Goal: Check status: Check status

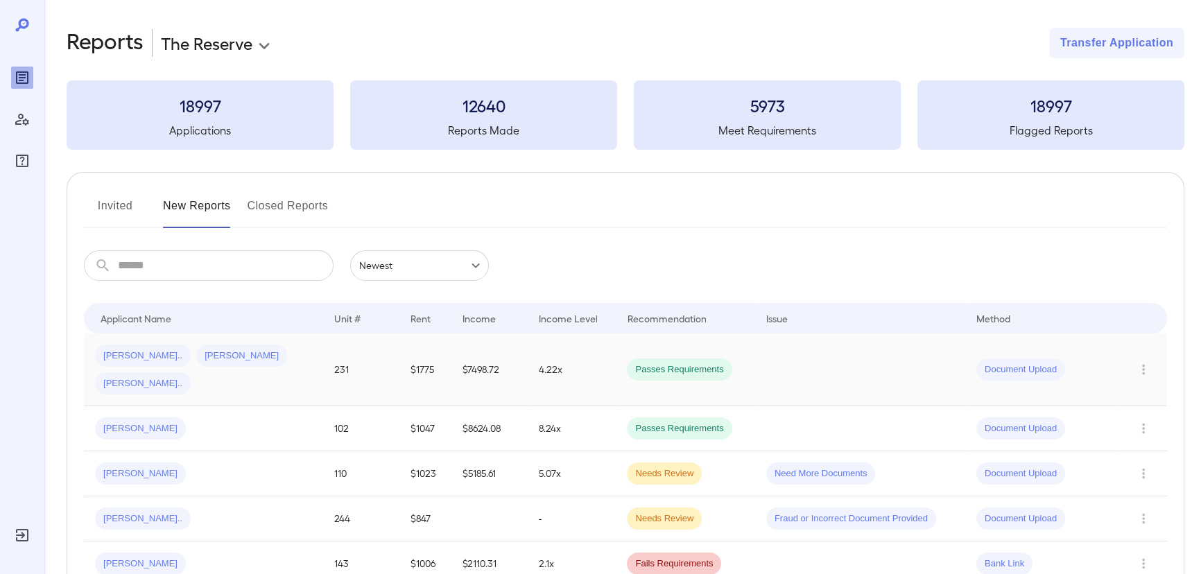
click at [216, 376] on div "[PERSON_NAME].. [PERSON_NAME] [PERSON_NAME].." at bounding box center [203, 370] width 217 height 50
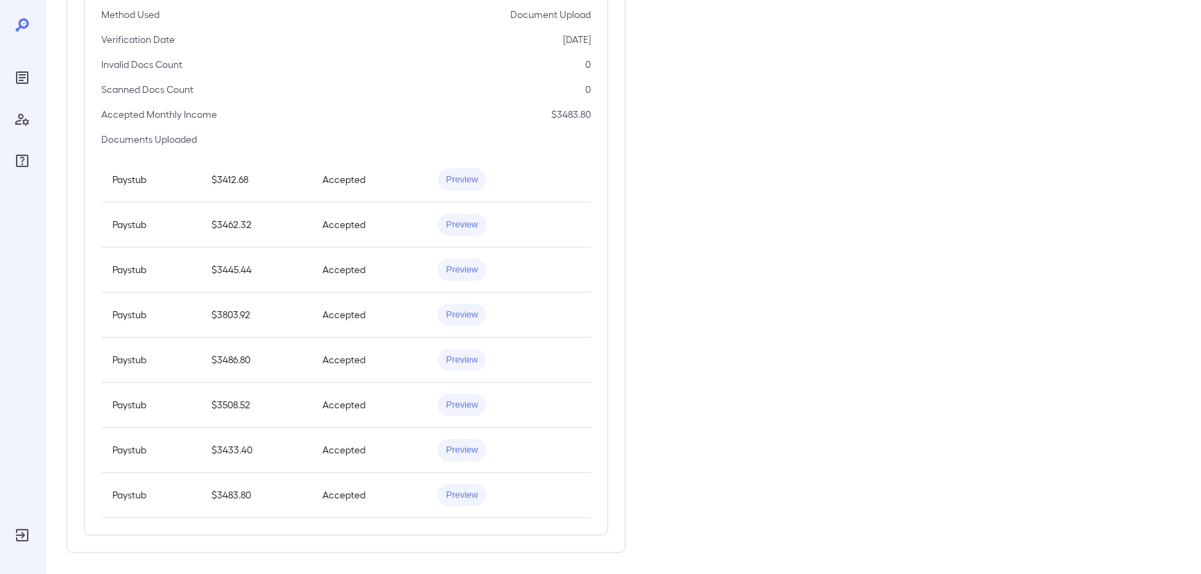
scroll to position [652, 0]
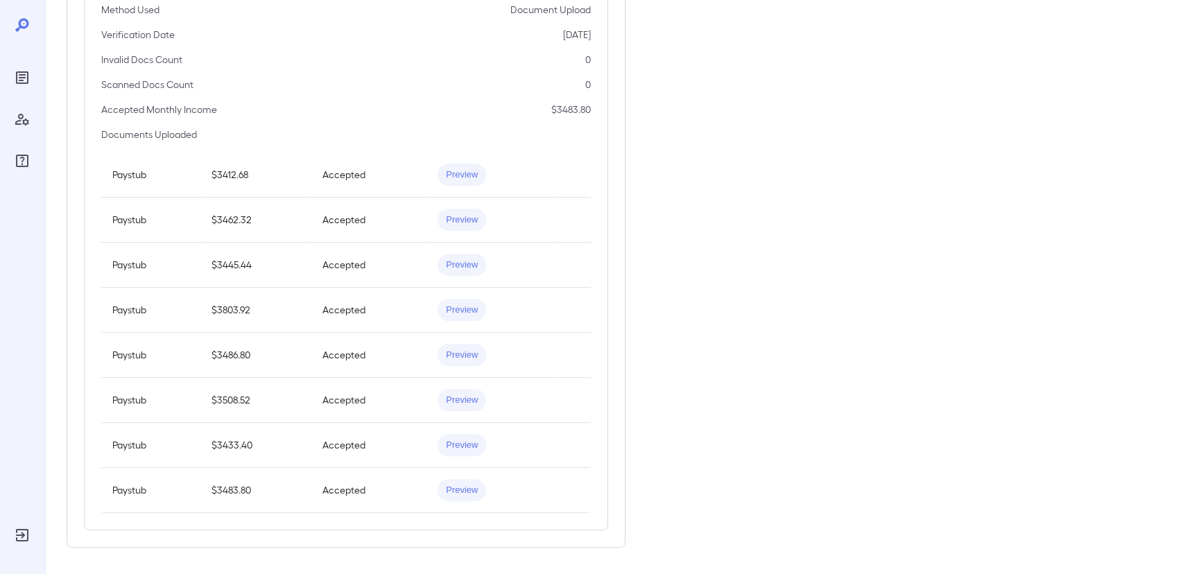
click at [467, 174] on span "Preview" at bounding box center [461, 174] width 49 height 13
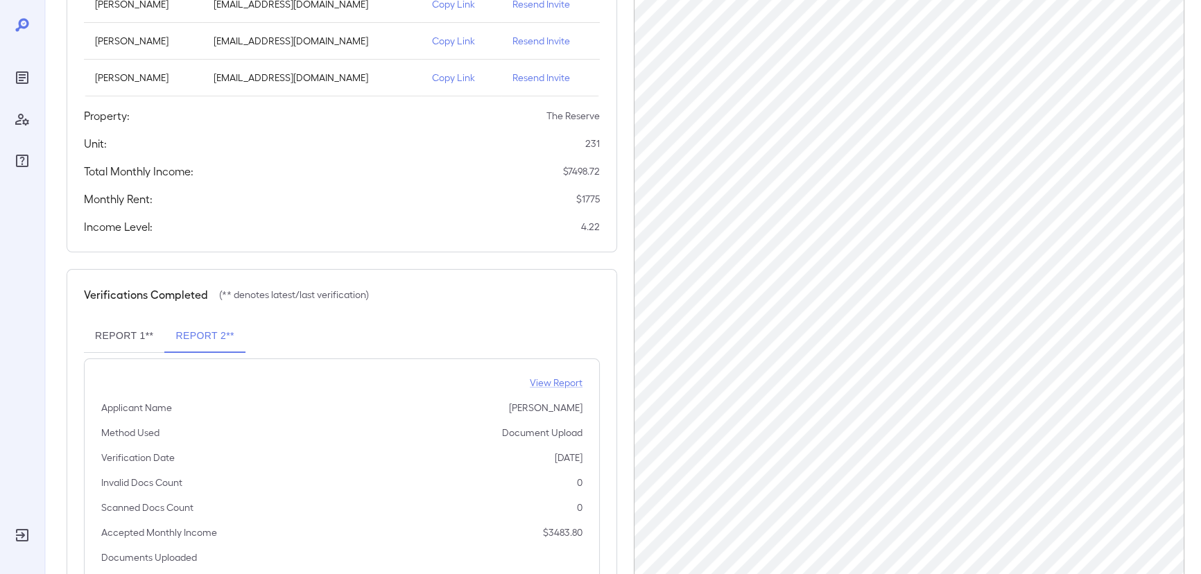
scroll to position [0, 0]
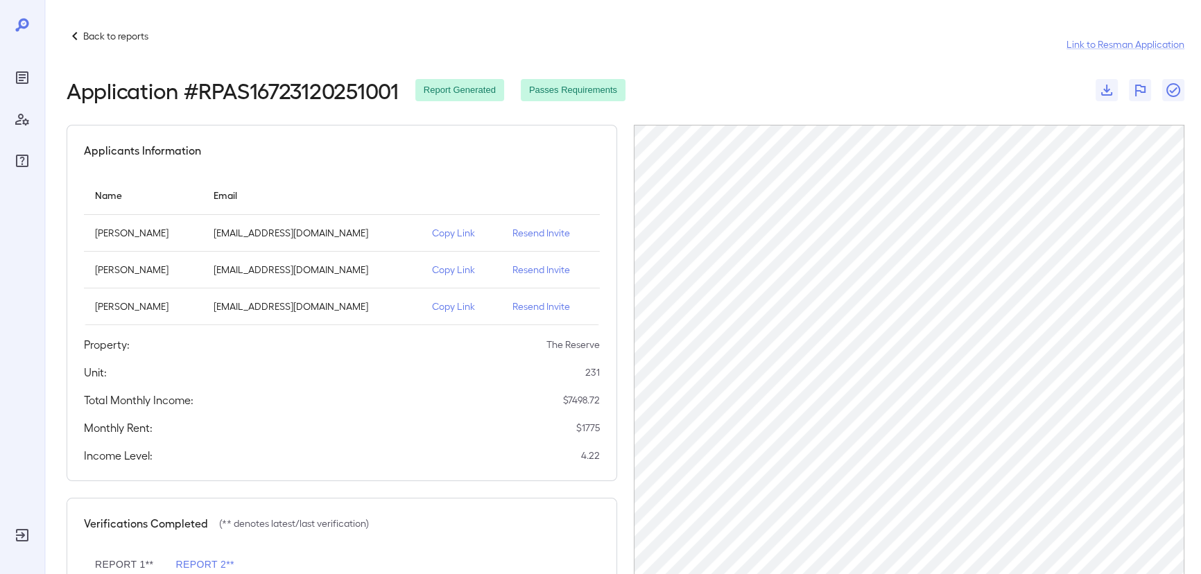
click at [114, 37] on p "Back to reports" at bounding box center [115, 36] width 65 height 14
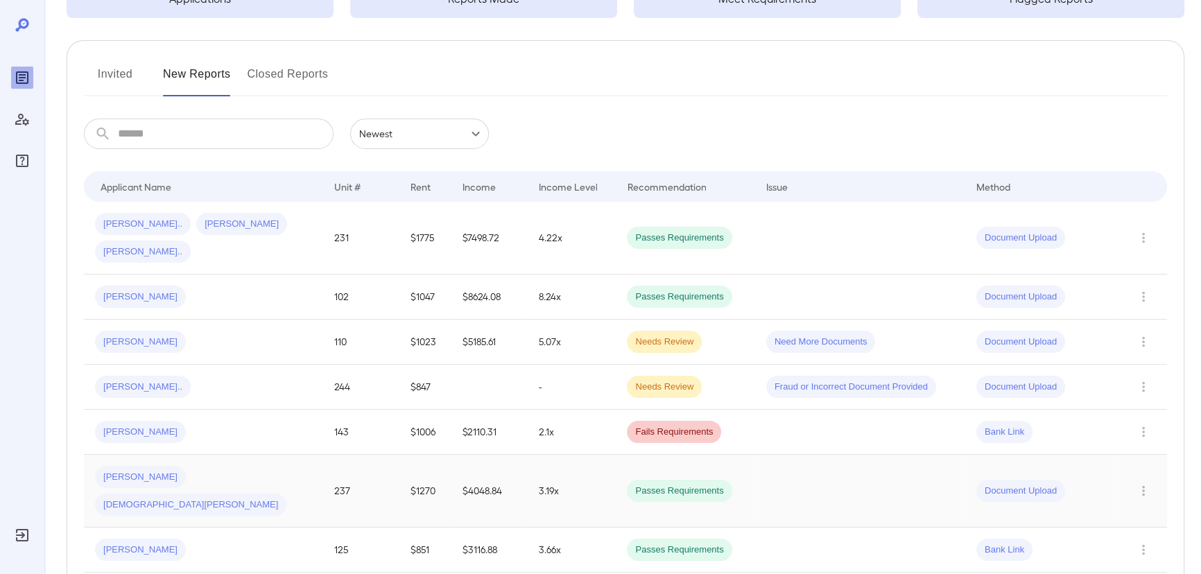
scroll to position [252, 0]
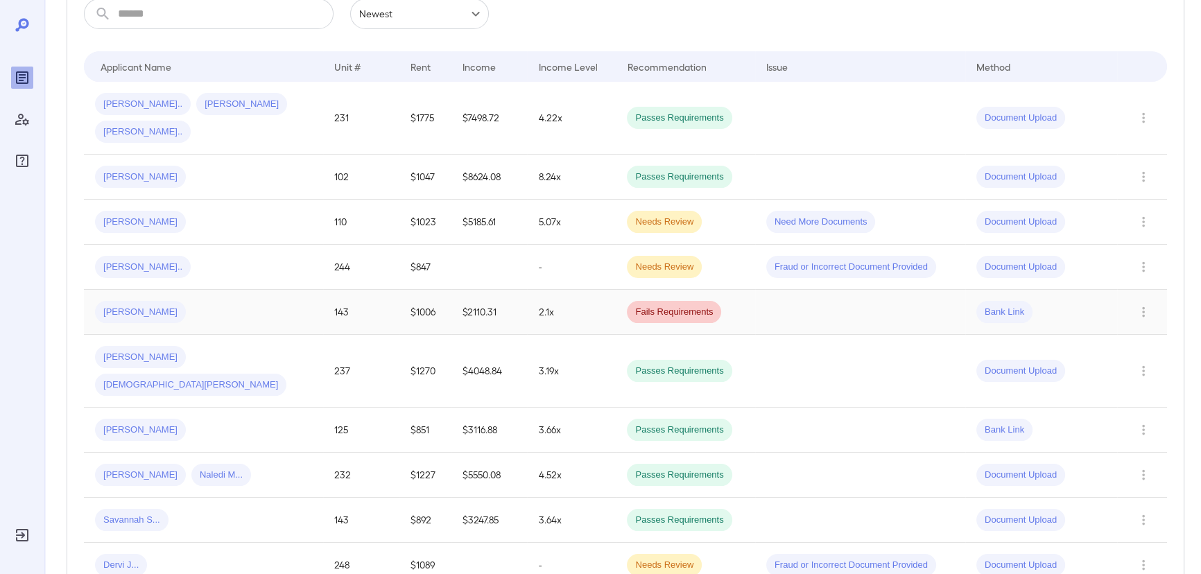
click at [195, 320] on div "[PERSON_NAME]" at bounding box center [203, 312] width 217 height 22
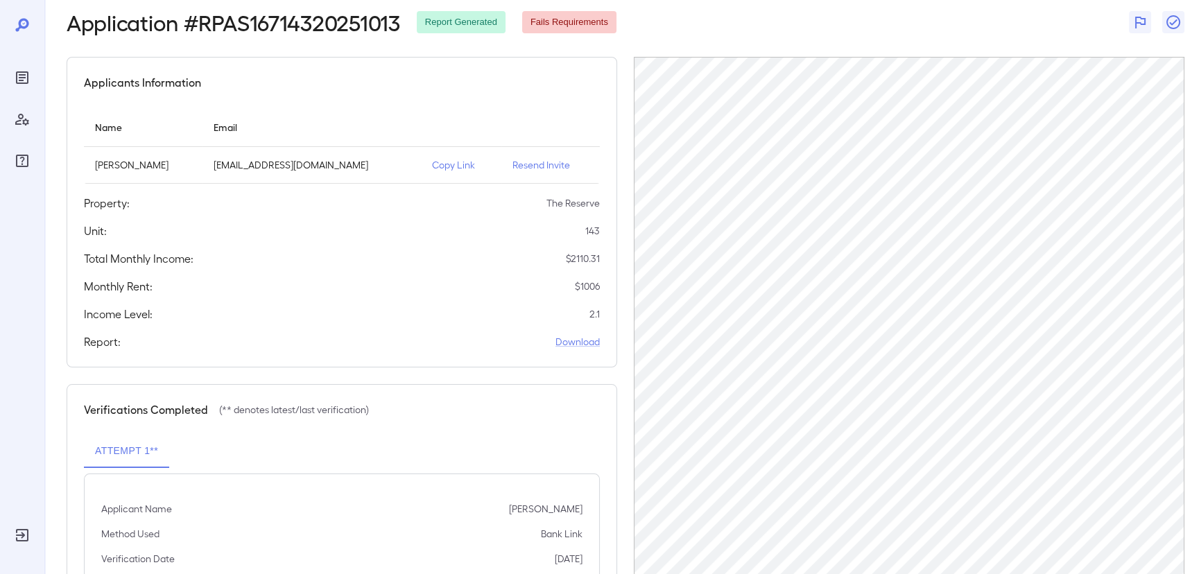
scroll to position [121, 0]
